Goal: Obtain resource: Download file/media

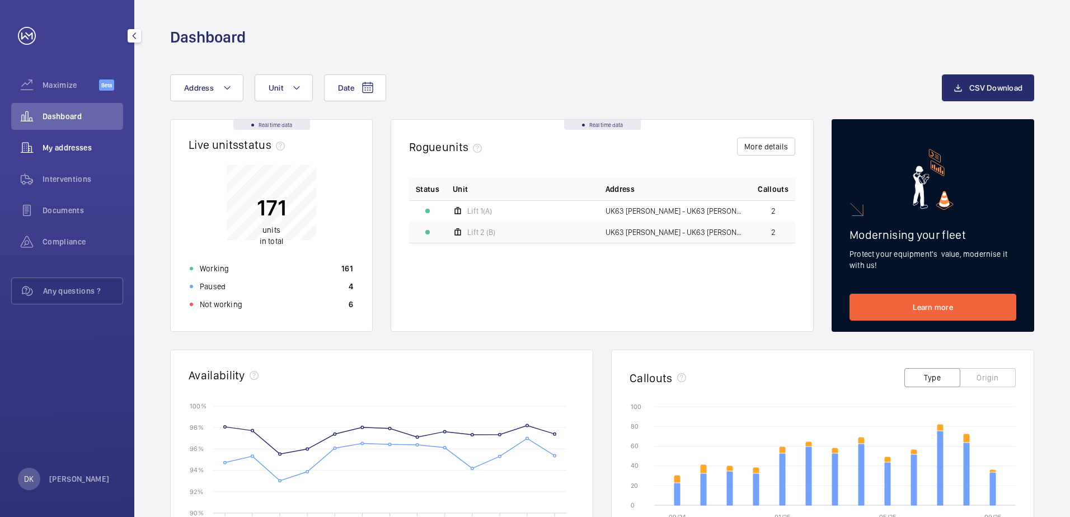
click at [69, 153] on span "My addresses" at bounding box center [83, 147] width 81 height 11
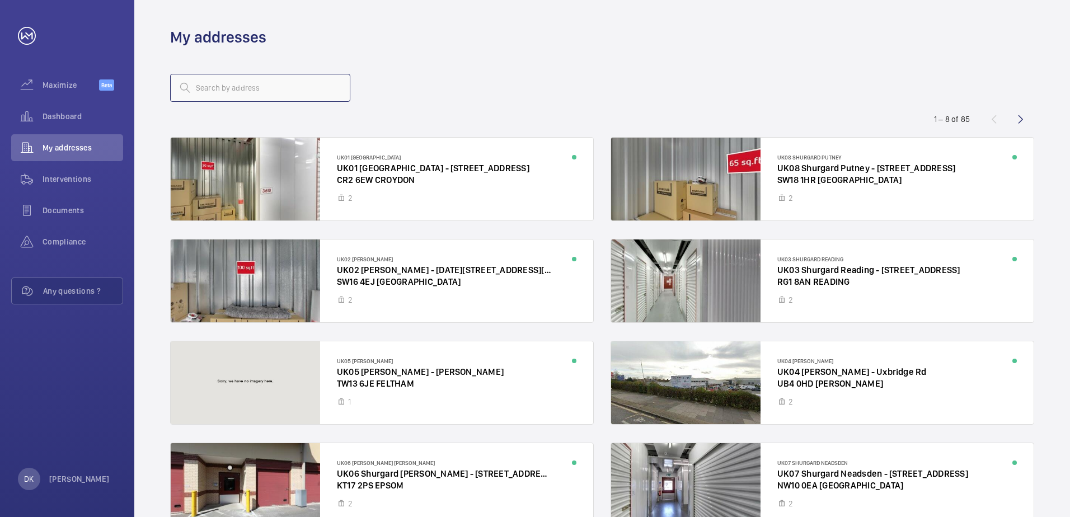
click at [282, 83] on input "text" at bounding box center [260, 88] width 180 height 28
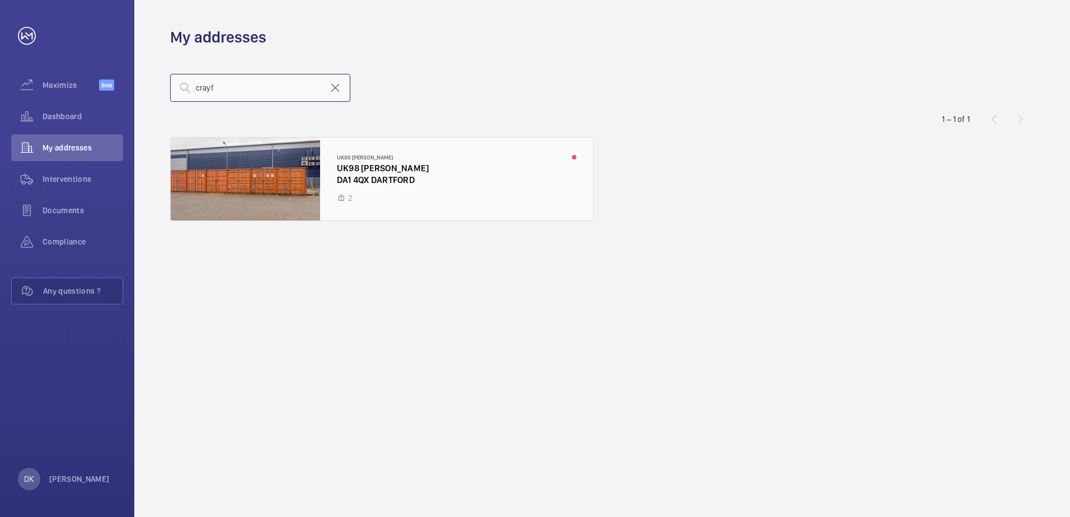
type input "crayf"
click at [430, 164] on div at bounding box center [382, 179] width 423 height 83
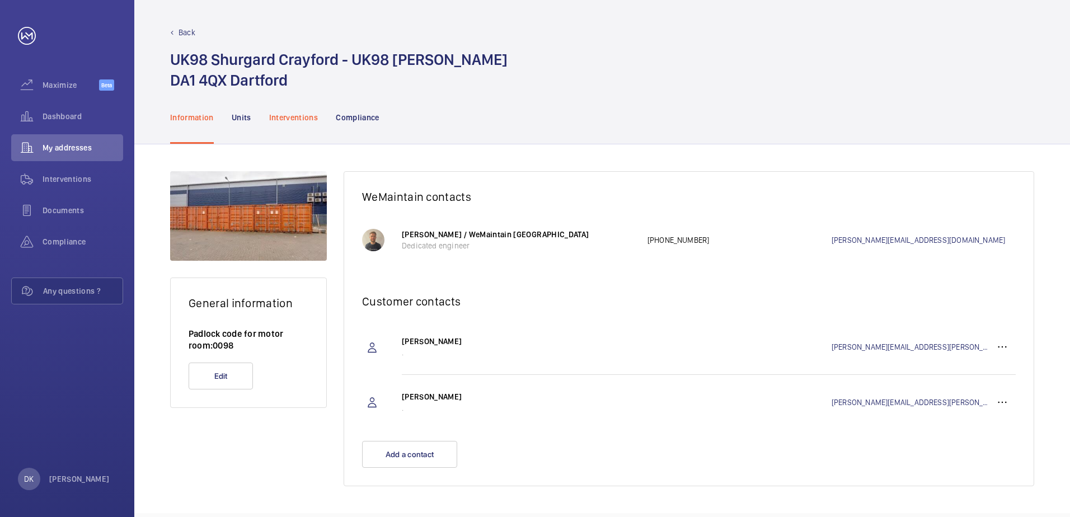
click at [284, 123] on div "Interventions" at bounding box center [293, 117] width 49 height 53
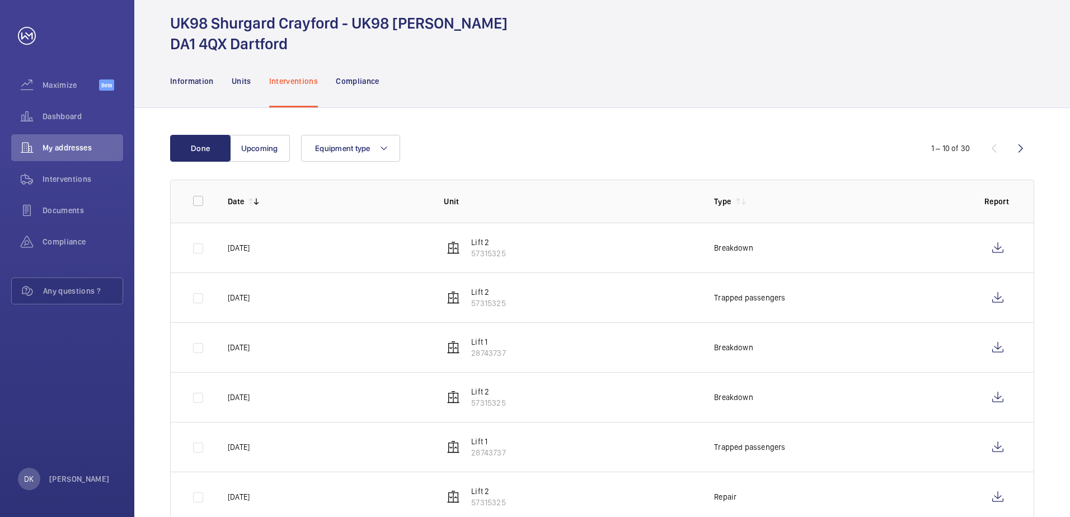
scroll to position [56, 0]
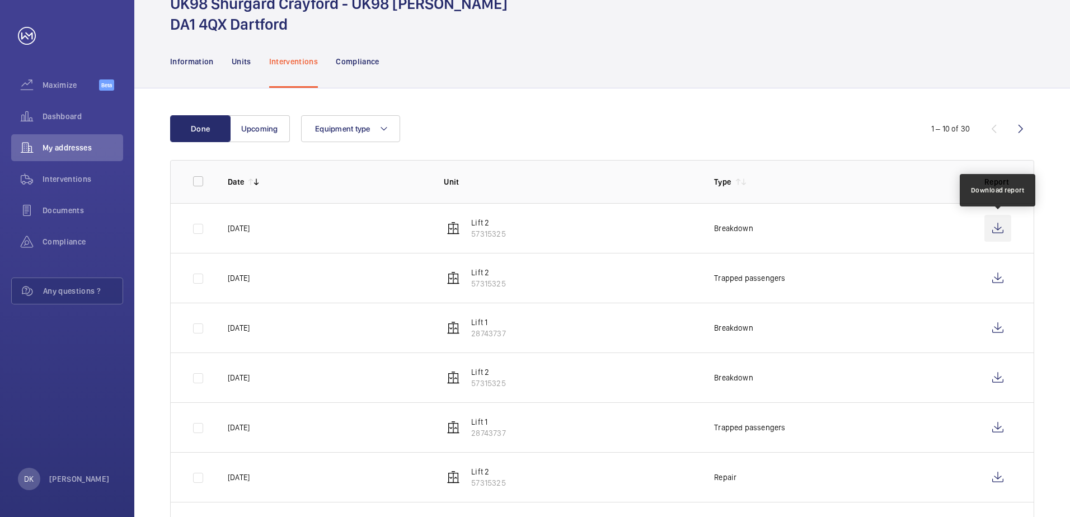
click at [996, 229] on wm-front-icon-button at bounding box center [998, 228] width 27 height 27
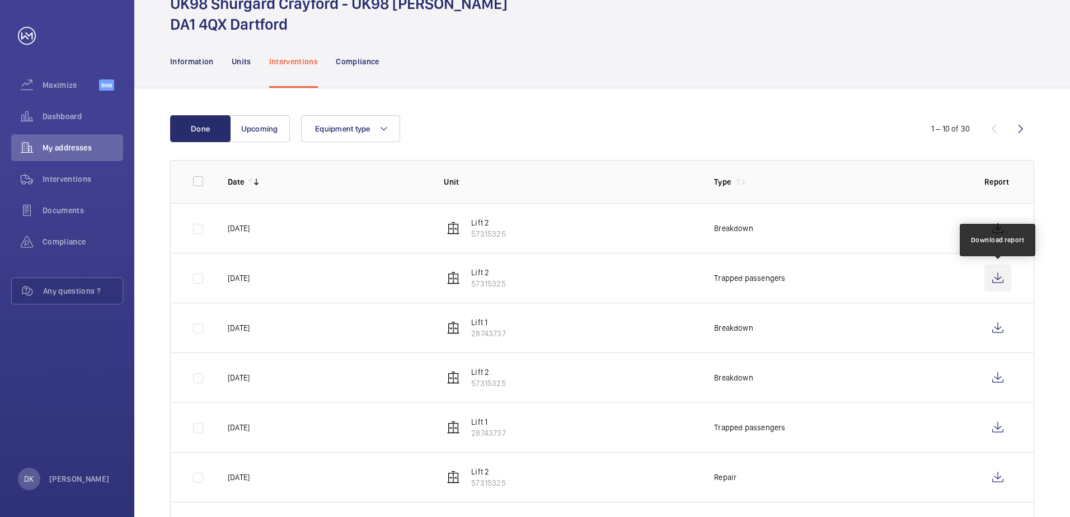
click at [995, 280] on wm-front-icon-button at bounding box center [998, 278] width 27 height 27
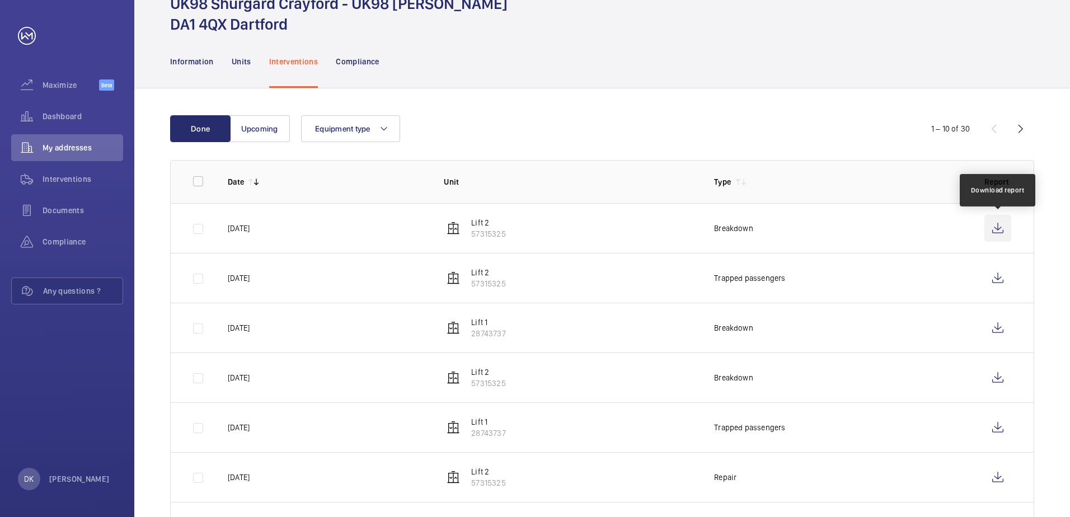
click at [994, 226] on wm-front-icon-button at bounding box center [998, 228] width 27 height 27
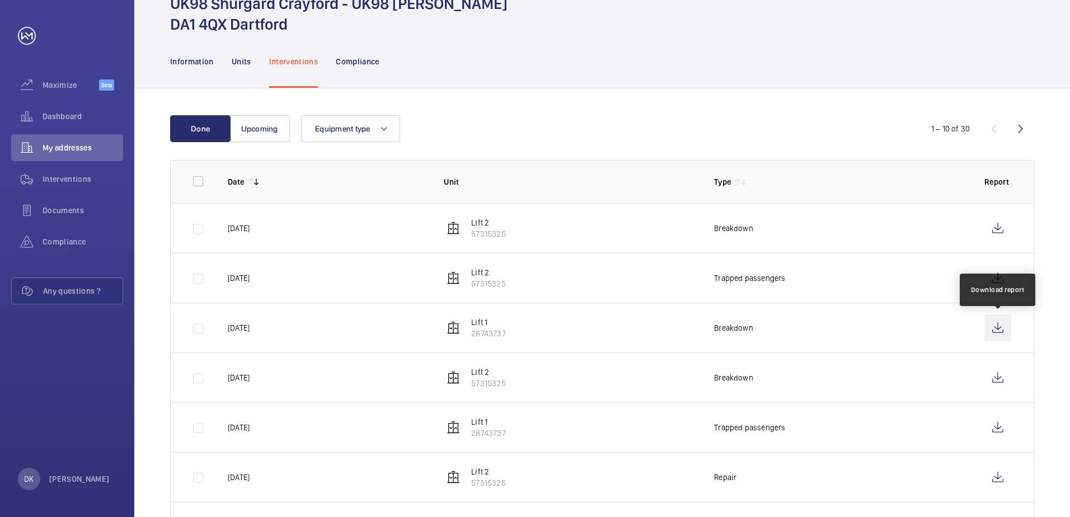
click at [999, 331] on wm-front-icon-button at bounding box center [998, 328] width 27 height 27
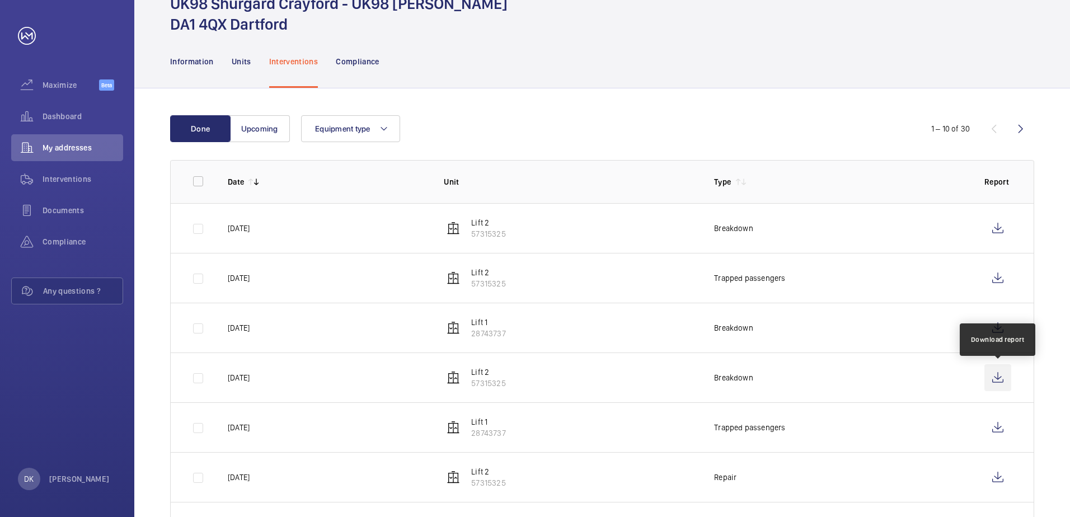
click at [998, 375] on wm-front-icon-button at bounding box center [998, 377] width 27 height 27
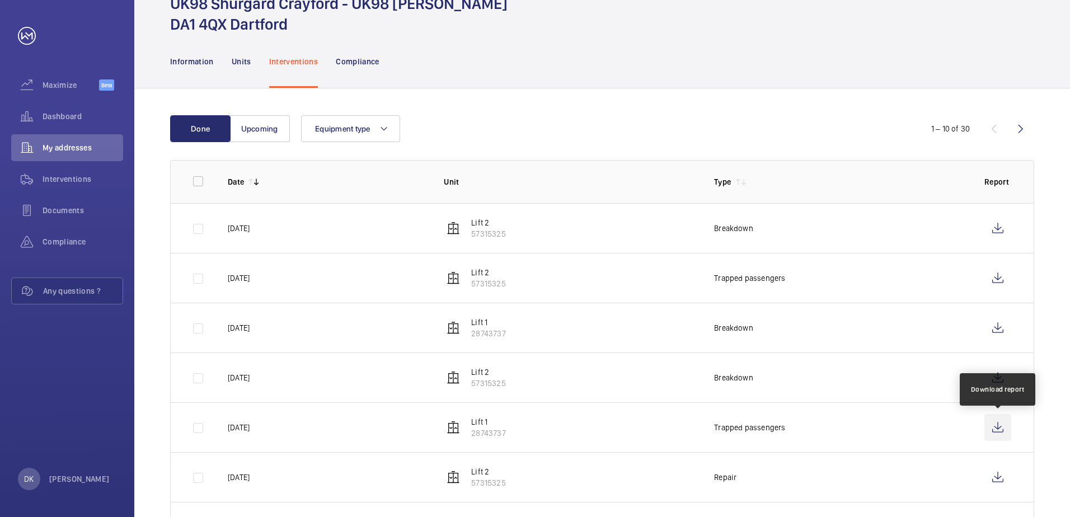
click at [995, 430] on wm-front-icon-button at bounding box center [998, 427] width 27 height 27
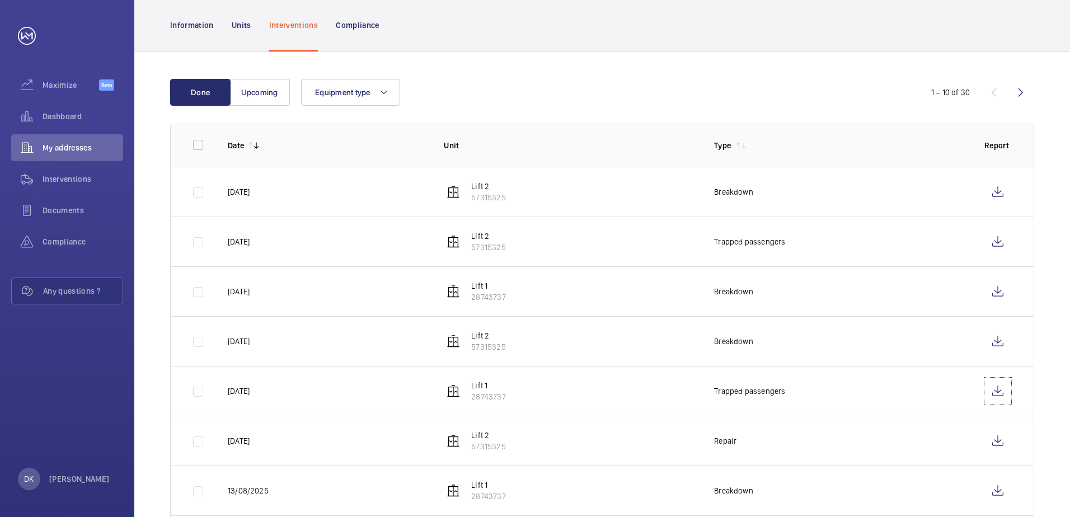
scroll to position [112, 0]
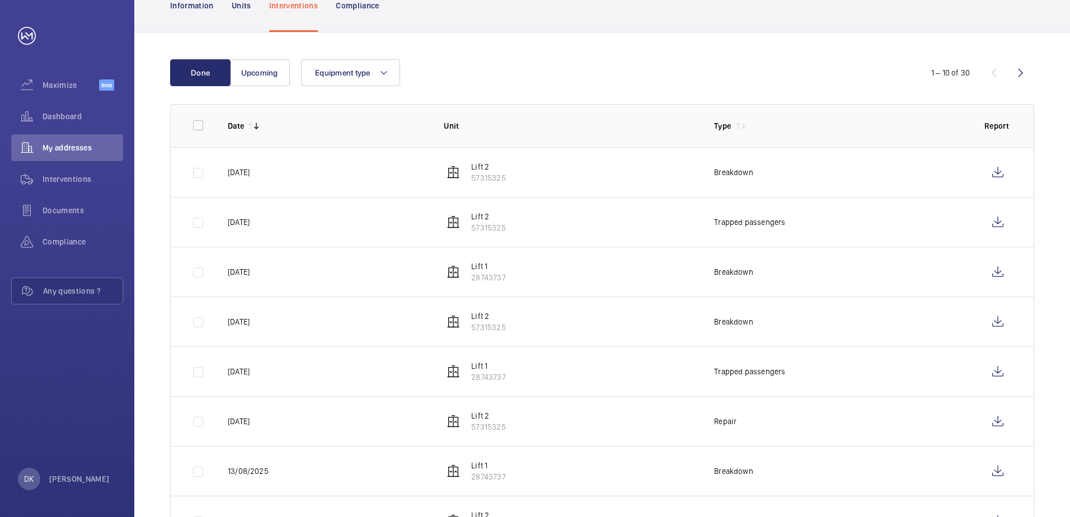
click at [248, 58] on div "Done Upcoming Equipment type 1 – 10 of 30 Date Unit Type Report [DATE] Lift 2 5…" at bounding box center [602, 352] width 936 height 640
click at [251, 67] on button "Upcoming" at bounding box center [260, 72] width 60 height 27
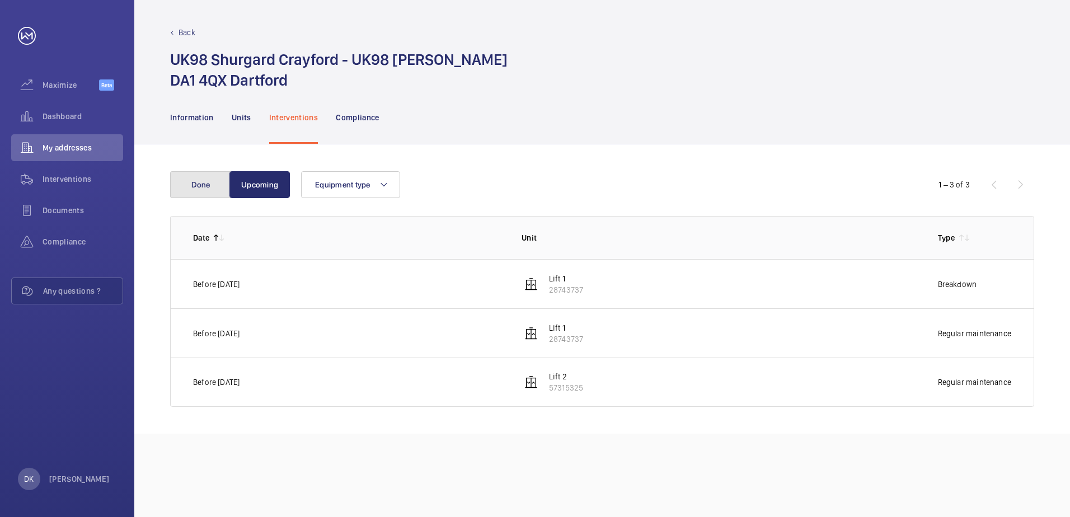
click at [198, 183] on button "Done" at bounding box center [200, 184] width 60 height 27
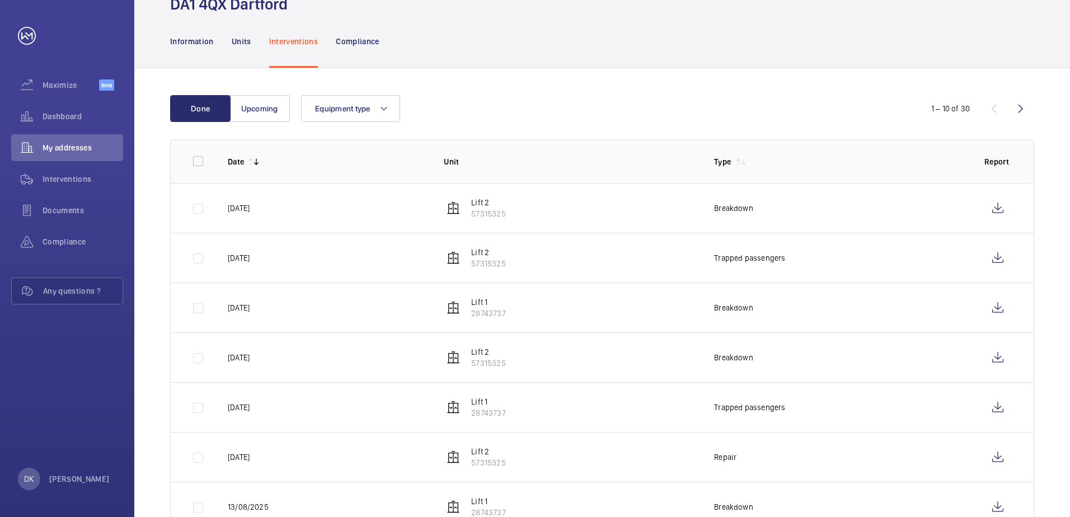
scroll to position [56, 0]
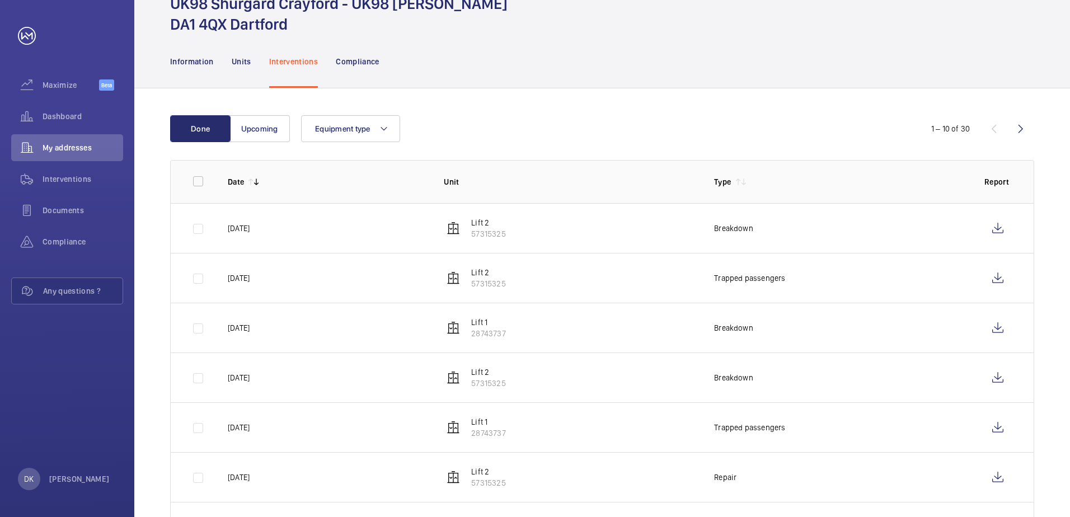
click at [637, 76] on div "Information Units Interventions Compliance" at bounding box center [602, 61] width 864 height 53
click at [613, 66] on div "Information Units Interventions Compliance" at bounding box center [602, 61] width 864 height 53
